Goal: Transaction & Acquisition: Purchase product/service

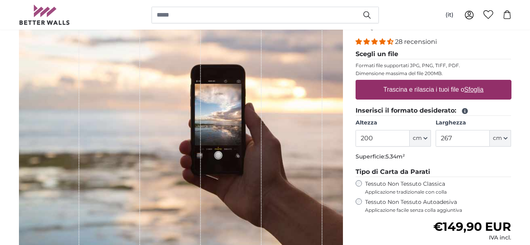
scroll to position [118, 0]
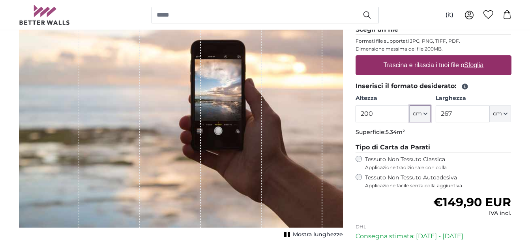
click at [426, 113] on icon "button" at bounding box center [425, 114] width 4 height 4
drag, startPoint x: 380, startPoint y: 115, endPoint x: 340, endPoint y: 114, distance: 40.2
click at [340, 114] on product-detail "[PERSON_NAME] immagine Mostra lunghezze Fotomurali Personalizzati Nr. WQ553 28 …" at bounding box center [265, 148] width 505 height 352
drag, startPoint x: 459, startPoint y: 113, endPoint x: 440, endPoint y: 111, distance: 19.0
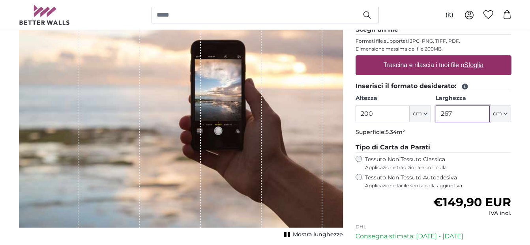
click at [440, 111] on input "267" at bounding box center [463, 113] width 54 height 17
type input "230"
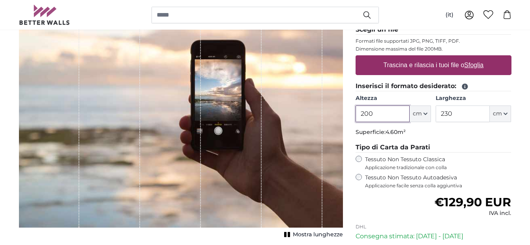
drag, startPoint x: 383, startPoint y: 117, endPoint x: 319, endPoint y: 121, distance: 64.1
click at [319, 121] on product-detail "[PERSON_NAME] immagine Mostra lunghezze Fotomurali Personalizzati Nr. WQ553 28 …" at bounding box center [265, 148] width 505 height 352
type input "160"
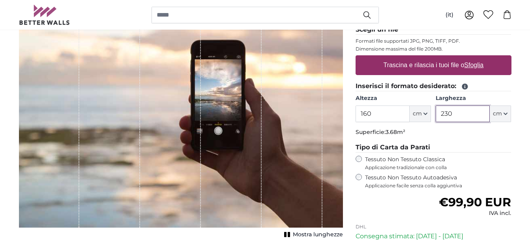
click at [453, 114] on input "230" at bounding box center [463, 113] width 54 height 17
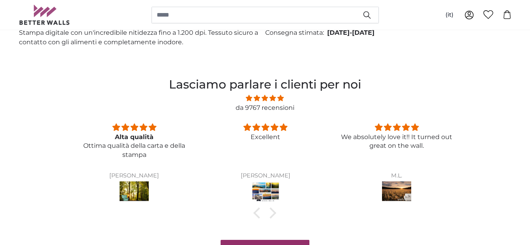
scroll to position [513, 0]
